Goal: Task Accomplishment & Management: Complete application form

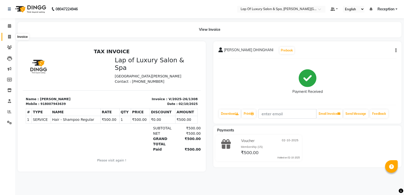
click at [9, 37] on icon at bounding box center [9, 37] width 3 height 4
select select "service"
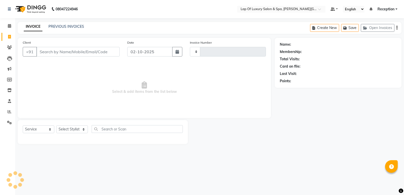
type input "1309"
select select "7511"
click at [56, 49] on input "Client" at bounding box center [77, 52] width 83 height 10
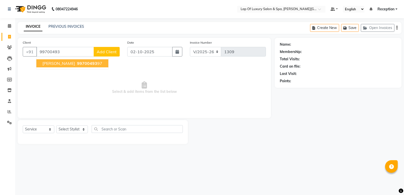
click at [62, 64] on span "[PERSON_NAME]" at bounding box center [58, 63] width 33 height 5
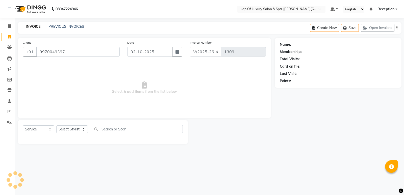
type input "9970049397"
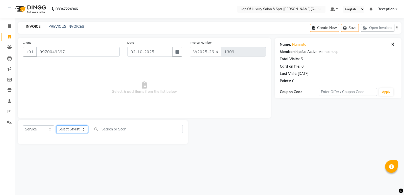
click at [71, 129] on select "Select Stylist FARDIN [PERSON_NAME] [PERSON_NAME] [PERSON_NAME] [PERSON_NAME] R…" at bounding box center [72, 129] width 32 height 8
select select "66143"
click at [56, 125] on select "Select Stylist FARDIN [PERSON_NAME] [PERSON_NAME] [PERSON_NAME] [PERSON_NAME] R…" at bounding box center [72, 129] width 32 height 8
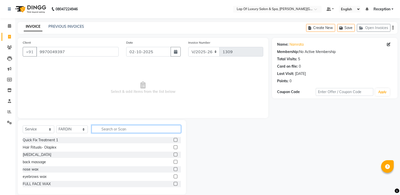
click at [104, 127] on input "text" at bounding box center [136, 129] width 89 height 8
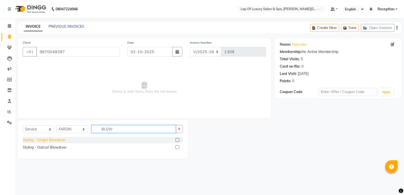
type input "BLOW"
click at [50, 139] on div "Styling - Stright Blowdryer" at bounding box center [44, 140] width 43 height 5
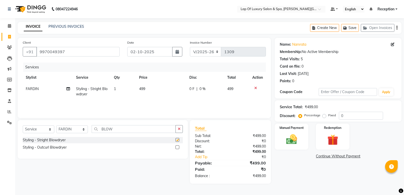
checkbox input "false"
click at [153, 90] on td "499" at bounding box center [161, 91] width 50 height 17
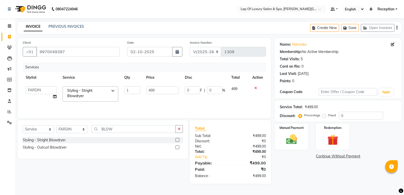
click at [160, 89] on input "499" at bounding box center [162, 90] width 33 height 8
type input "4"
type input "700"
click at [136, 100] on div "Services Stylist Service Qty Price Disc Total Action FARDIN [PERSON_NAME] [PERS…" at bounding box center [144, 88] width 243 height 50
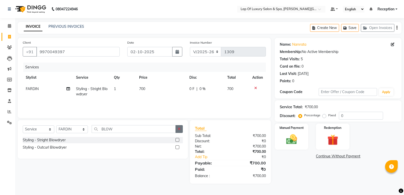
click at [178, 130] on icon "button" at bounding box center [179, 129] width 3 height 4
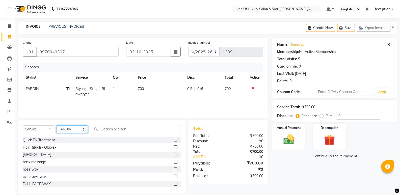
click at [60, 131] on select "Select Stylist FARDIN [PERSON_NAME] [PERSON_NAME] [PERSON_NAME] [PERSON_NAME] R…" at bounding box center [72, 129] width 32 height 8
select select "66149"
click at [56, 125] on select "Select Stylist FARDIN [PERSON_NAME] [PERSON_NAME] [PERSON_NAME] [PERSON_NAME] R…" at bounding box center [72, 129] width 32 height 8
click at [120, 130] on input "text" at bounding box center [136, 129] width 89 height 8
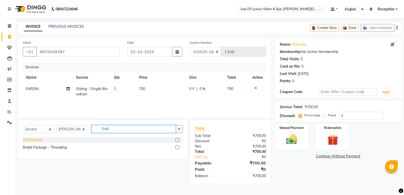
type input "THR"
click at [28, 141] on div "THREADING" at bounding box center [33, 140] width 20 height 5
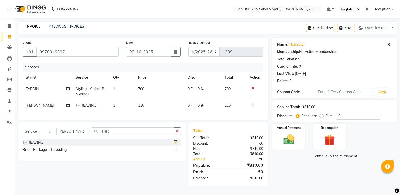
checkbox input "false"
click at [146, 105] on td "110" at bounding box center [159, 105] width 49 height 11
select select "66149"
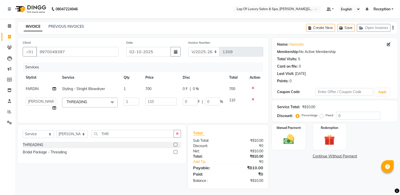
click at [154, 103] on input "110" at bounding box center [160, 102] width 31 height 8
type input "1"
type input "150"
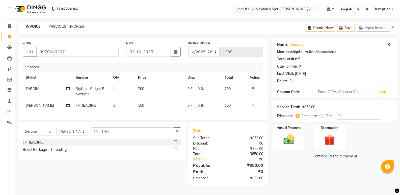
click at [145, 109] on td "150" at bounding box center [159, 105] width 49 height 11
select select "66149"
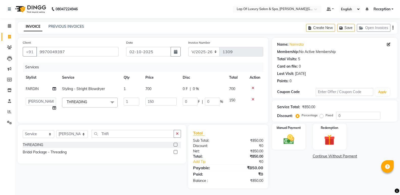
click at [288, 166] on div "Name: [PERSON_NAME] Membership: No Active Membership Total Visits: 5 Card on fi…" at bounding box center [336, 113] width 129 height 151
click at [287, 142] on img at bounding box center [289, 139] width 18 height 13
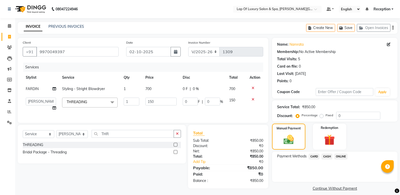
click at [325, 157] on span "CASH" at bounding box center [327, 157] width 11 height 6
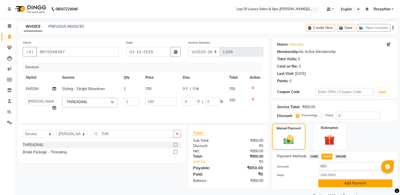
click at [329, 183] on button "Add Payment" at bounding box center [355, 183] width 74 height 8
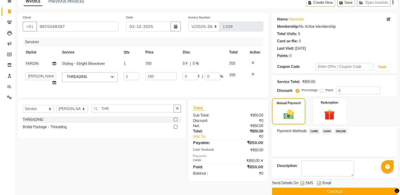
scroll to position [33, 0]
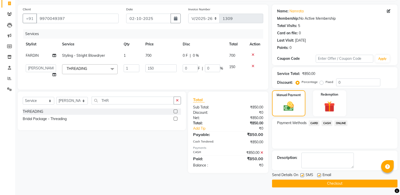
click at [318, 175] on label at bounding box center [319, 175] width 4 height 4
click at [318, 175] on input "checkbox" at bounding box center [318, 175] width 3 height 3
checkbox input "false"
click at [289, 185] on button "Checkout" at bounding box center [334, 184] width 125 height 8
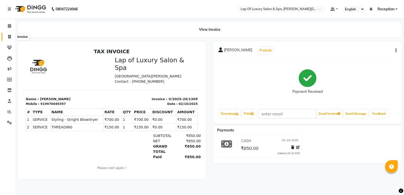
click at [12, 36] on span at bounding box center [9, 37] width 9 height 6
select select "service"
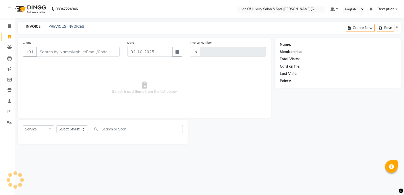
type input "1310"
select select "7511"
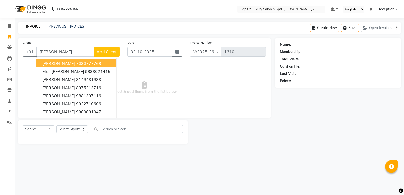
click at [72, 49] on input "[PERSON_NAME]" at bounding box center [65, 52] width 58 height 10
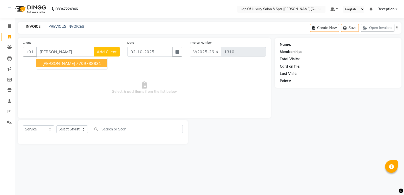
click at [76, 69] on ngb-typeahead-window "[PERSON_NAME] 7709738831" at bounding box center [71, 63] width 71 height 13
click at [75, 64] on button "[PERSON_NAME] 7709738831" at bounding box center [71, 63] width 71 height 8
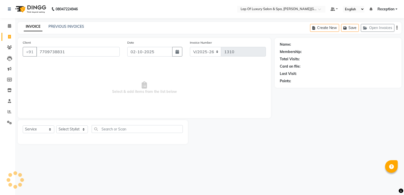
type input "7709738831"
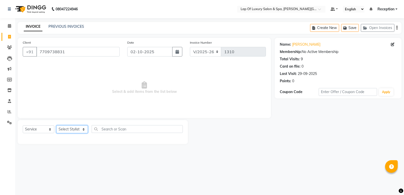
click at [77, 129] on select "Select Stylist FARDIN [PERSON_NAME] [PERSON_NAME] [PERSON_NAME] [PERSON_NAME] R…" at bounding box center [72, 129] width 32 height 8
select select "66150"
click at [56, 125] on select "Select Stylist FARDIN [PERSON_NAME] [PERSON_NAME] [PERSON_NAME] [PERSON_NAME] R…" at bounding box center [72, 129] width 32 height 8
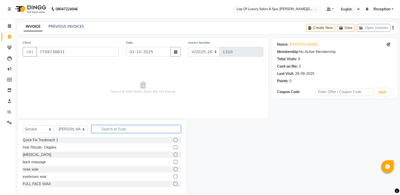
click at [110, 127] on input "text" at bounding box center [136, 129] width 89 height 8
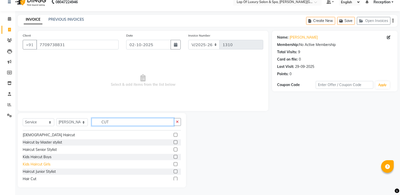
scroll to position [8, 0]
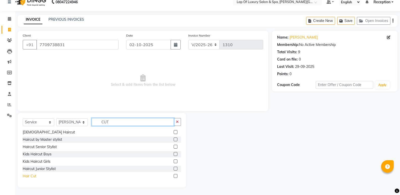
type input "CUT"
click at [32, 176] on div "Hair Cut" at bounding box center [30, 176] width 14 height 5
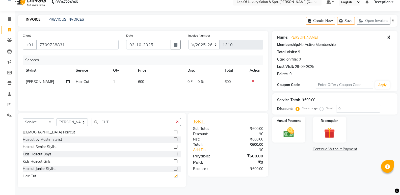
checkbox input "false"
drag, startPoint x: 153, startPoint y: 73, endPoint x: 154, endPoint y: 78, distance: 5.7
click at [153, 75] on th "Price" at bounding box center [159, 70] width 49 height 11
click at [154, 78] on td "600" at bounding box center [159, 81] width 49 height 11
select select "66150"
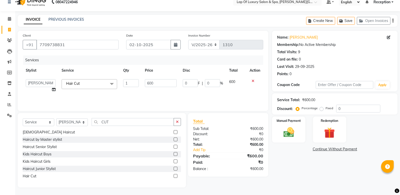
click at [154, 78] on td "600" at bounding box center [161, 85] width 38 height 19
click at [165, 81] on input "600" at bounding box center [161, 83] width 32 height 8
type input "6"
type input "800"
click at [301, 184] on div "Name: [PERSON_NAME] Membership: No Active Membership Total Visits: 9 Card on fi…" at bounding box center [336, 109] width 129 height 157
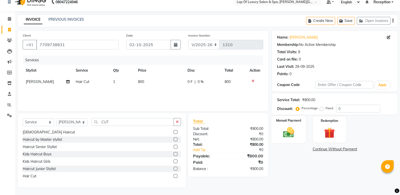
click at [291, 138] on img at bounding box center [289, 132] width 18 height 13
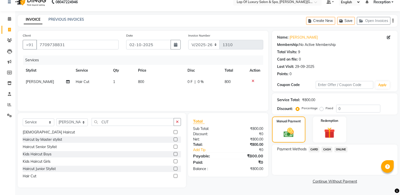
click at [329, 149] on span "CASH" at bounding box center [327, 150] width 11 height 6
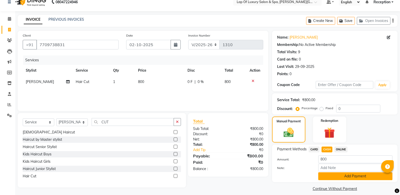
click at [324, 172] on button "Add Payment" at bounding box center [355, 176] width 74 height 8
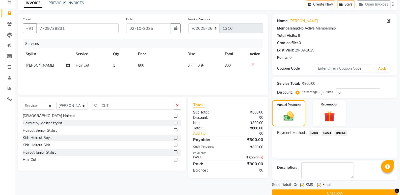
scroll to position [33, 0]
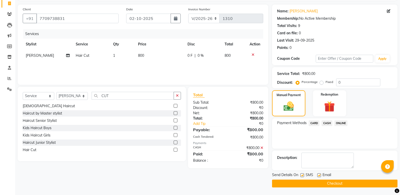
click at [319, 174] on label at bounding box center [319, 175] width 4 height 4
click at [319, 174] on input "checkbox" at bounding box center [318, 175] width 3 height 3
checkbox input "false"
click at [307, 185] on button "Checkout" at bounding box center [334, 184] width 125 height 8
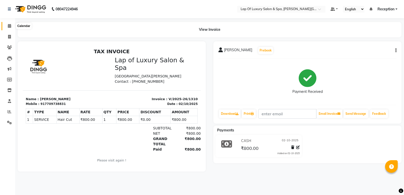
click at [9, 24] on icon at bounding box center [9, 26] width 3 height 4
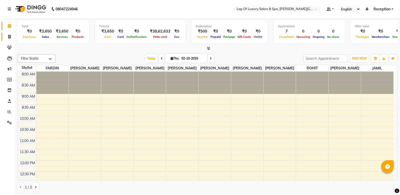
click at [5, 33] on link "Invoice" at bounding box center [8, 37] width 12 height 8
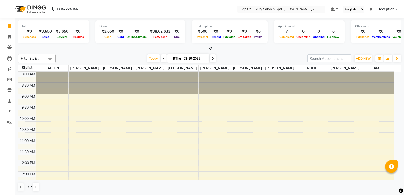
select select "7511"
select select "service"
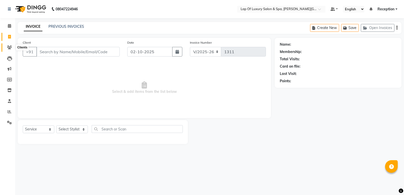
click at [9, 49] on icon at bounding box center [9, 47] width 5 height 4
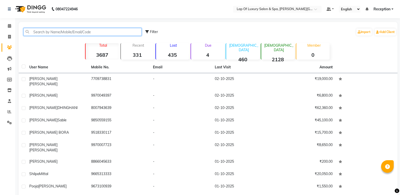
click at [101, 29] on input "text" at bounding box center [82, 32] width 118 height 8
click at [101, 31] on input "text" at bounding box center [82, 32] width 118 height 8
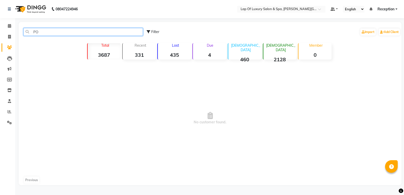
type input "P"
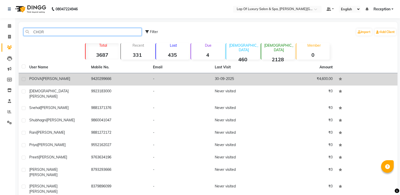
type input "CHOR"
click at [68, 81] on div "POOVA [PERSON_NAME]" at bounding box center [57, 78] width 56 height 5
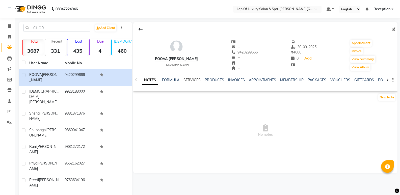
click at [190, 81] on link "SERVICES" at bounding box center [191, 80] width 17 height 5
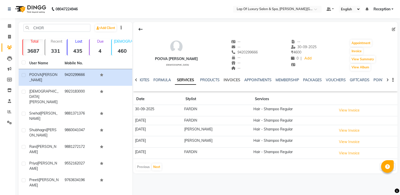
click at [228, 81] on link "INVOICES" at bounding box center [232, 80] width 17 height 5
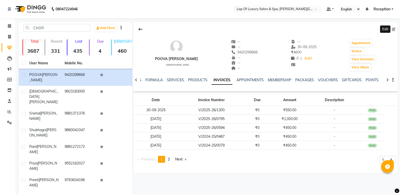
click at [393, 30] on icon at bounding box center [394, 30] width 4 height 4
select select "22"
select select "[DEMOGRAPHIC_DATA]"
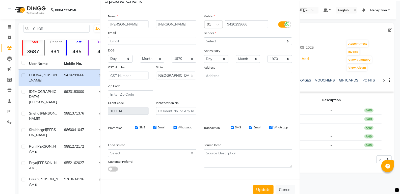
scroll to position [29, 0]
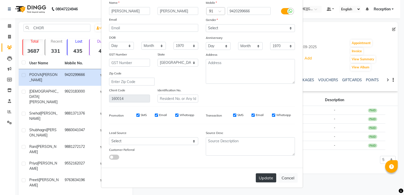
type input "[PERSON_NAME]"
click at [267, 174] on button "Update" at bounding box center [266, 177] width 20 height 9
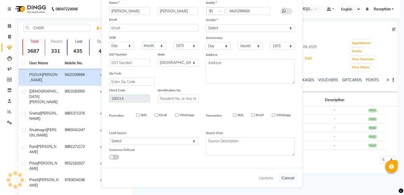
select select
select select "null"
select select
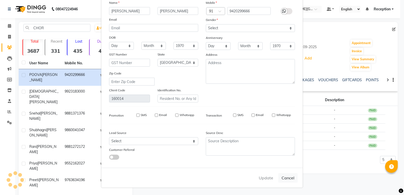
select select
checkbox input "false"
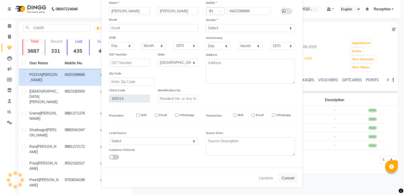
checkbox input "false"
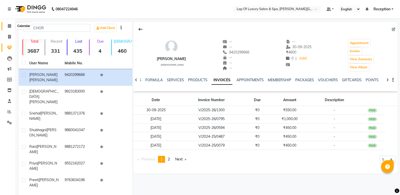
click at [8, 25] on icon at bounding box center [9, 26] width 3 height 4
